Goal: Information Seeking & Learning: Learn about a topic

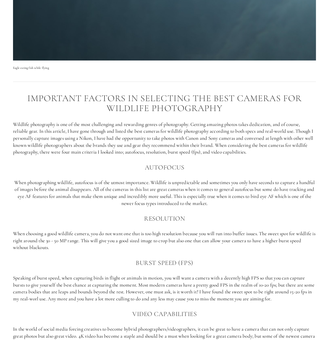
scroll to position [313, 0]
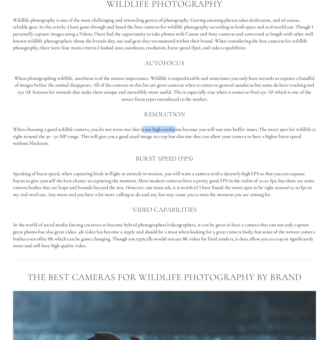
drag, startPoint x: 144, startPoint y: 129, endPoint x: 178, endPoint y: 130, distance: 34.1
click at [178, 130] on p "When choosing a good wildlife camera, you do not want one that is too high reso…" at bounding box center [164, 136] width 303 height 21
drag, startPoint x: 264, startPoint y: 129, endPoint x: 55, endPoint y: 143, distance: 208.7
click at [55, 143] on p "When choosing a good wildlife camera, you do not want one that is too high reso…" at bounding box center [164, 136] width 303 height 21
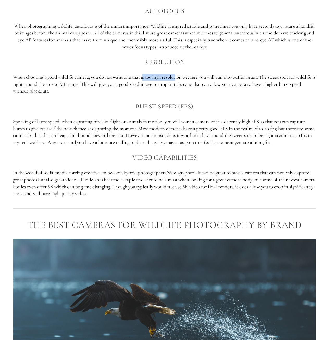
scroll to position [391, 0]
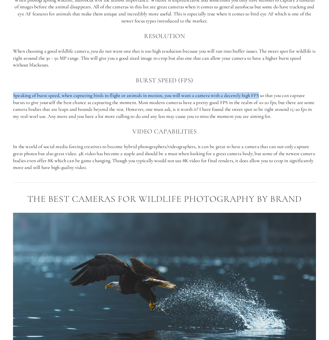
drag, startPoint x: 13, startPoint y: 95, endPoint x: 262, endPoint y: 97, distance: 249.8
click at [262, 97] on div "Important factors in selecting the best cameras for Wildlife photography Wildli…" at bounding box center [165, 40] width 312 height 269
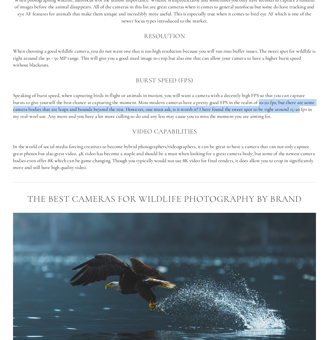
drag, startPoint x: 262, startPoint y: 103, endPoint x: 315, endPoint y: 111, distance: 53.5
click at [315, 111] on p "Speaking of burst speed, when capturing birds in flight or animals in motion, y…" at bounding box center [164, 106] width 303 height 28
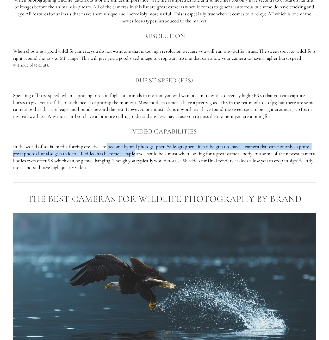
drag, startPoint x: 108, startPoint y: 146, endPoint x: 137, endPoint y: 154, distance: 29.4
click at [137, 154] on p "In the world of social media forcing creatives to become hybrid photographers/v…" at bounding box center [164, 157] width 303 height 28
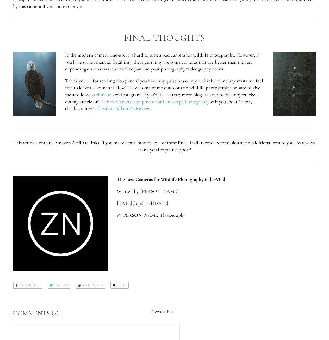
scroll to position [2188, 0]
